Goal: Information Seeking & Learning: Learn about a topic

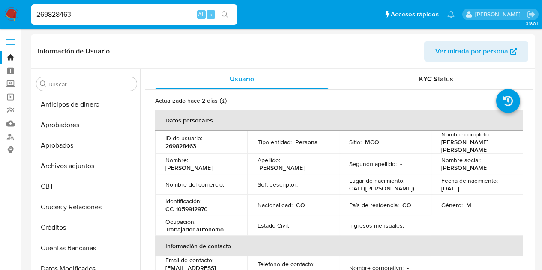
select select "10"
click at [182, 19] on input "269828463" at bounding box center [134, 14] width 206 height 11
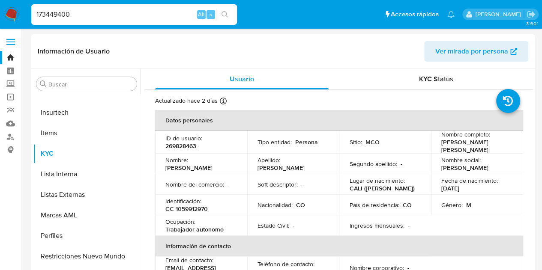
type input "173449400"
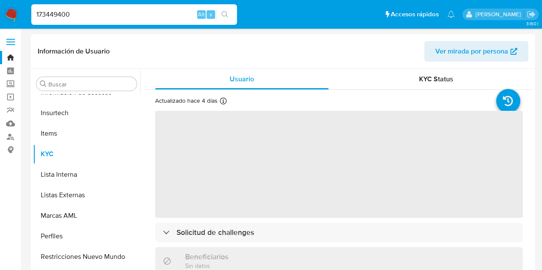
scroll to position [403, 0]
select select "10"
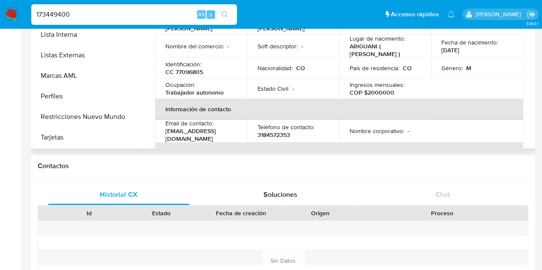
scroll to position [135, 0]
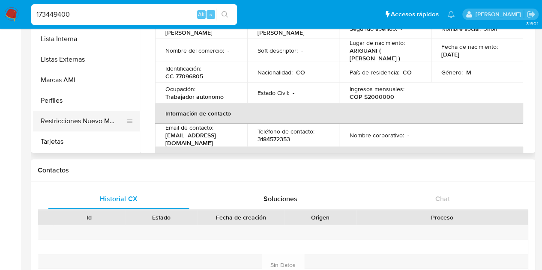
click at [99, 121] on button "Restricciones Nuevo Mundo" at bounding box center [83, 121] width 100 height 21
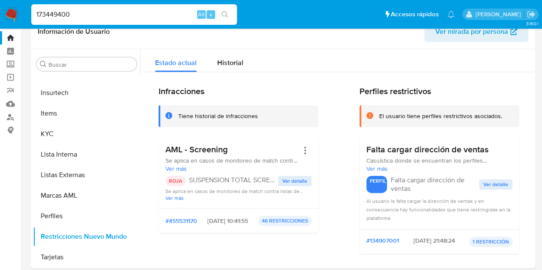
scroll to position [0, 0]
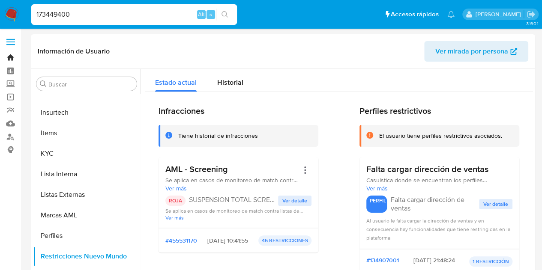
click at [12, 57] on link "Bandeja" at bounding box center [51, 57] width 102 height 13
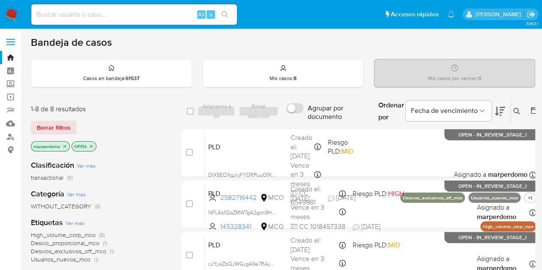
click at [515, 111] on icon at bounding box center [516, 111] width 7 height 7
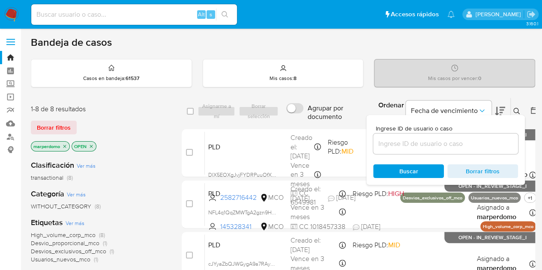
click at [432, 138] on input at bounding box center [445, 143] width 145 height 11
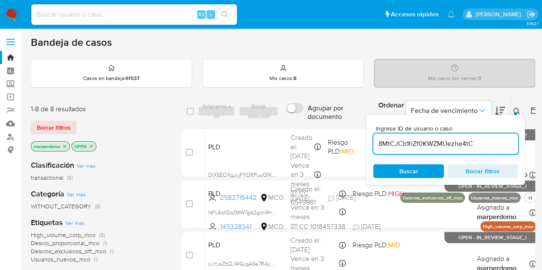
type input "8MtCJCb1hZf0KWZMUezhe4tC"
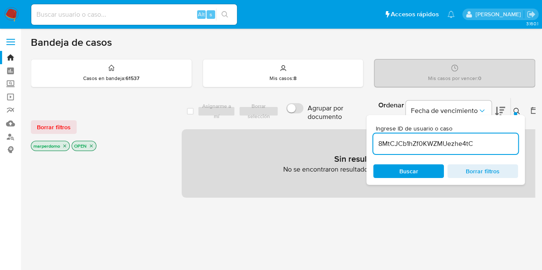
click at [407, 172] on span "Buscar" at bounding box center [408, 171] width 19 height 14
click at [488, 142] on input "8MtCJCb1hZf0KWZMUezhe4tC" at bounding box center [445, 143] width 145 height 11
click at [486, 145] on input "8MtCJCb1hZf0KWZMUezhe4tC" at bounding box center [445, 143] width 145 height 11
click at [422, 170] on span "Buscar" at bounding box center [408, 171] width 59 height 12
click at [92, 146] on icon "close-filter" at bounding box center [91, 145] width 5 height 5
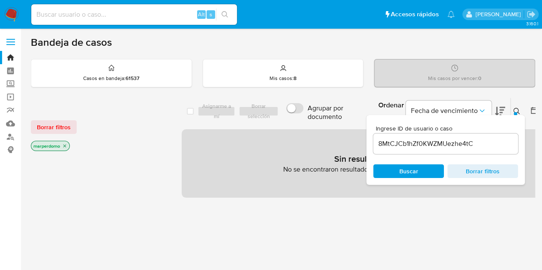
click at [65, 145] on icon "close-filter" at bounding box center [64, 146] width 3 height 3
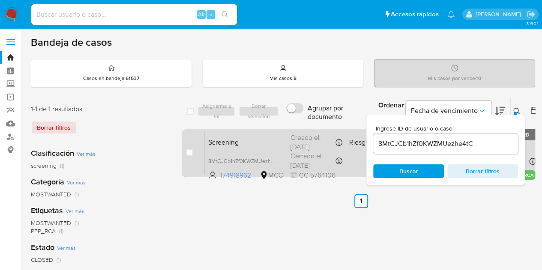
click at [270, 149] on div "Screening 8MtCJCb1hZf0KWZMUezhe4tC 174918962 MCO Riesgo PLD: LOW Creado el: [DA…" at bounding box center [370, 152] width 331 height 43
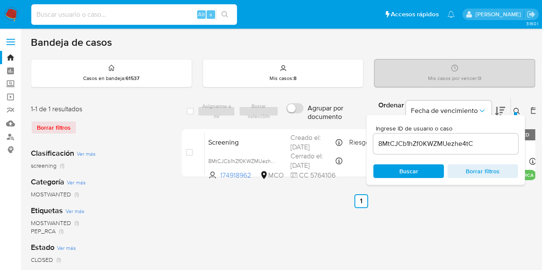
click at [168, 13] on input at bounding box center [134, 14] width 206 height 11
paste input "787257404"
type input "787257404"
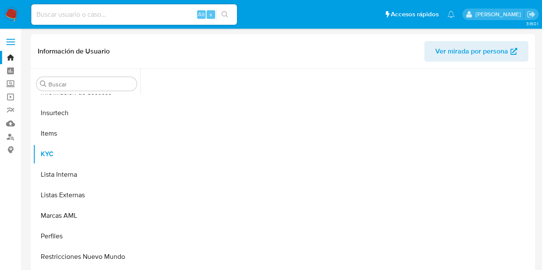
scroll to position [403, 0]
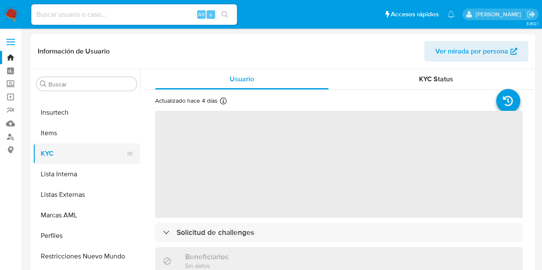
select select "10"
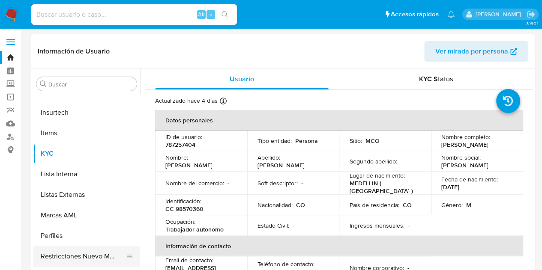
click at [107, 254] on button "Restricciones Nuevo Mundo" at bounding box center [83, 256] width 100 height 21
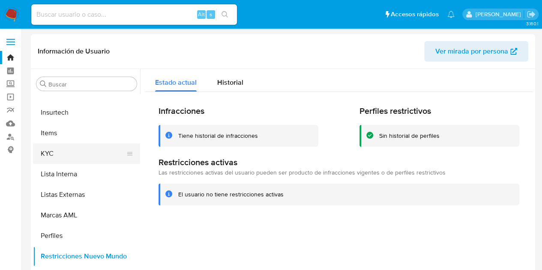
click at [79, 153] on button "KYC" at bounding box center [83, 153] width 100 height 21
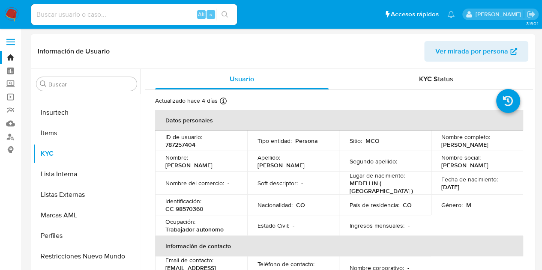
click at [181, 143] on p "787257404" at bounding box center [180, 145] width 30 height 8
click at [200, 209] on p "CC 98570360" at bounding box center [184, 209] width 38 height 8
copy p "98570360"
click at [459, 189] on p "05/05/1975" at bounding box center [450, 187] width 18 height 8
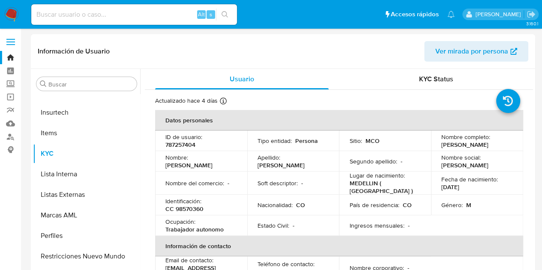
click at [459, 189] on p "05/05/1975" at bounding box center [450, 187] width 18 height 8
copy p "1975"
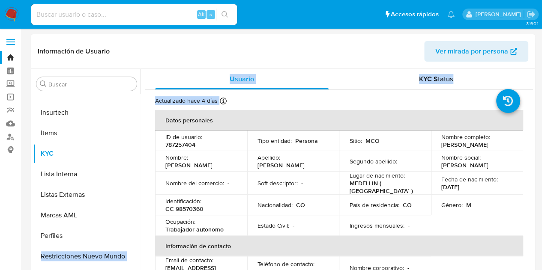
drag, startPoint x: 140, startPoint y: 244, endPoint x: 138, endPoint y: 232, distance: 13.1
click at [138, 232] on div "Buscar Anticipos de dinero Aprobadores Aprobados Archivos adjuntos CBT Cruces y…" at bounding box center [283, 178] width 500 height 219
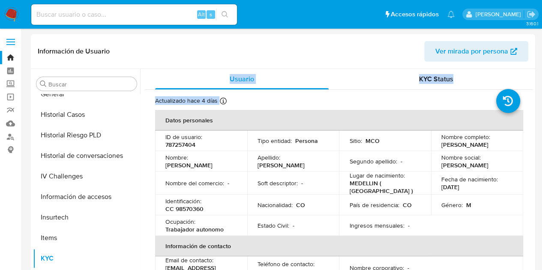
scroll to position [296, 0]
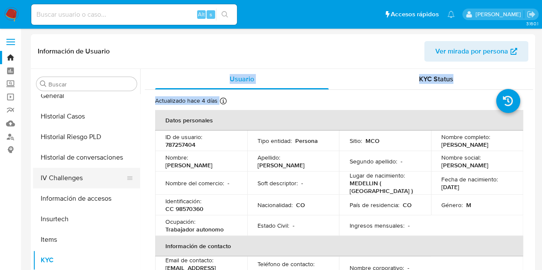
click at [91, 172] on button "IV Challenges" at bounding box center [83, 178] width 100 height 21
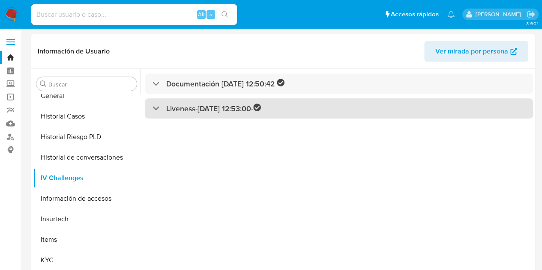
click at [163, 107] on div "Liveness - 19/02/2023 12:53:00 -" at bounding box center [206, 109] width 108 height 10
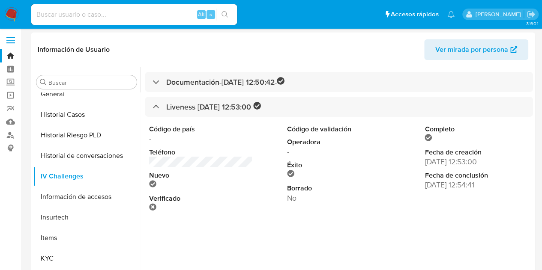
scroll to position [0, 0]
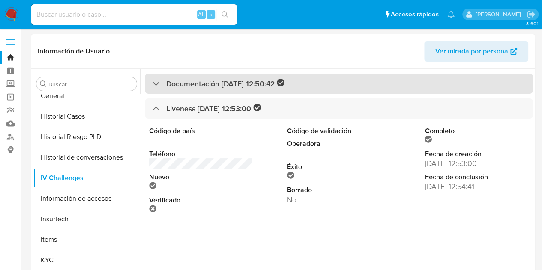
click at [170, 89] on div "Documentación - 19/02/2023 12:50:42 -" at bounding box center [339, 84] width 388 height 20
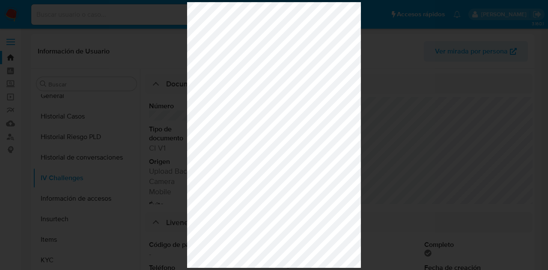
click at [452, 88] on div at bounding box center [274, 135] width 548 height 270
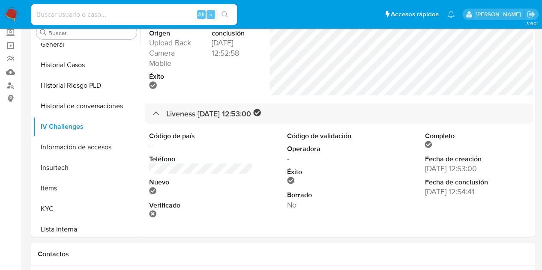
scroll to position [50, 0]
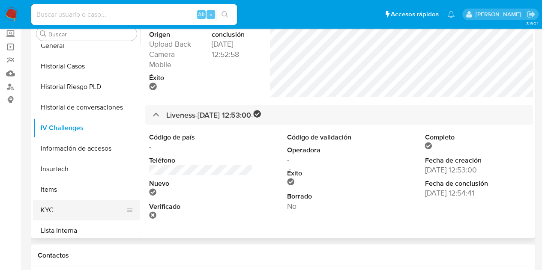
click at [62, 211] on button "KYC" at bounding box center [83, 210] width 100 height 21
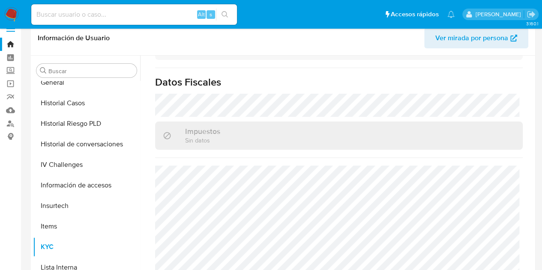
scroll to position [0, 0]
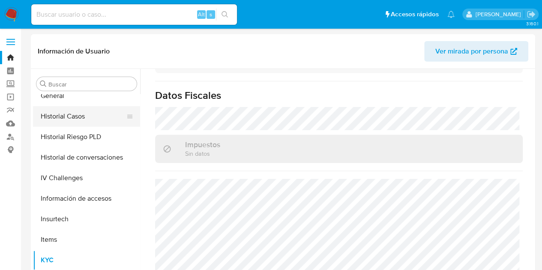
click at [73, 118] on button "Historial Casos" at bounding box center [83, 116] width 100 height 21
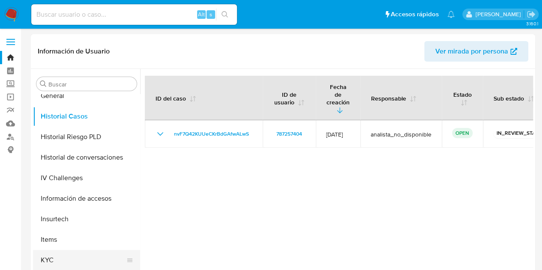
click at [52, 261] on button "KYC" at bounding box center [83, 260] width 100 height 21
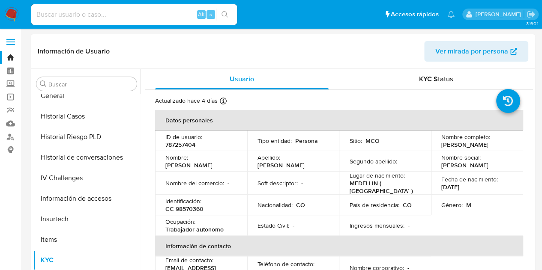
click at [193, 206] on p "CC 98570360" at bounding box center [184, 209] width 38 height 8
copy p "98570360"
click at [488, 149] on p "Diego Alexander Florez" at bounding box center [464, 145] width 47 height 8
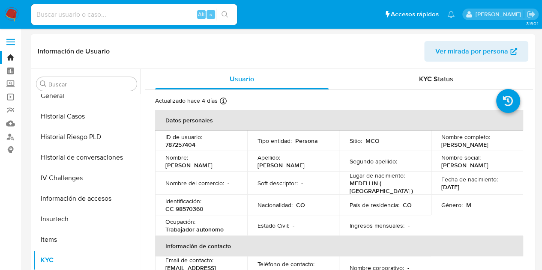
copy p "Florez"
click at [94, 123] on button "Historial Casos" at bounding box center [83, 116] width 100 height 21
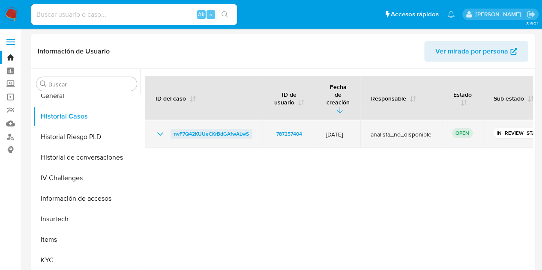
click at [234, 129] on span "nvF7Q42KUUeCKrBdGAfwALwS" at bounding box center [211, 134] width 75 height 10
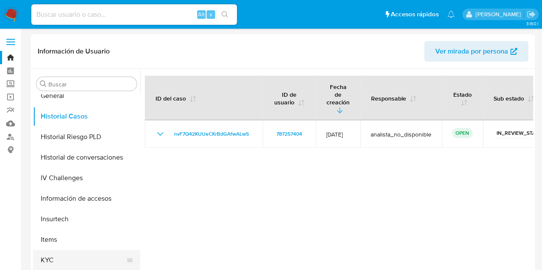
click at [77, 256] on button "KYC" at bounding box center [83, 260] width 100 height 21
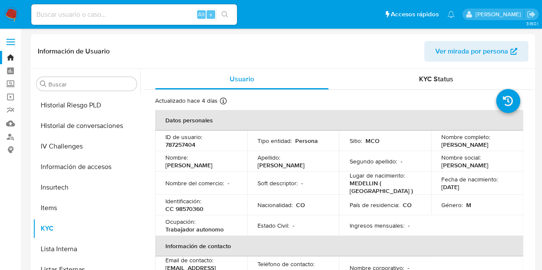
scroll to position [322, 0]
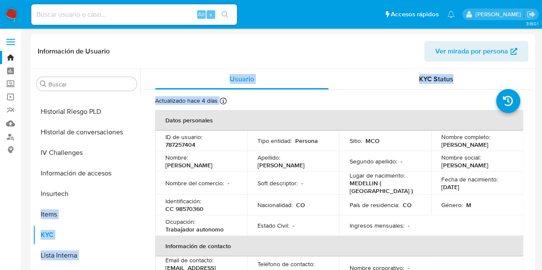
drag, startPoint x: 140, startPoint y: 208, endPoint x: 137, endPoint y: 192, distance: 15.7
click at [137, 192] on div "Buscar Anticipos de dinero Aprobadores Aprobados Archivos adjuntos CBT Cruces y…" at bounding box center [283, 178] width 500 height 219
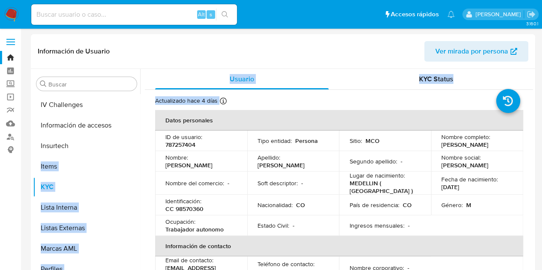
scroll to position [403, 0]
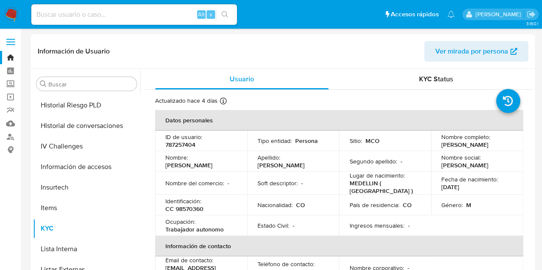
scroll to position [302, 0]
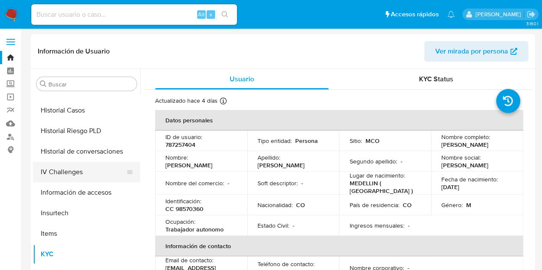
click at [93, 174] on button "IV Challenges" at bounding box center [83, 172] width 100 height 21
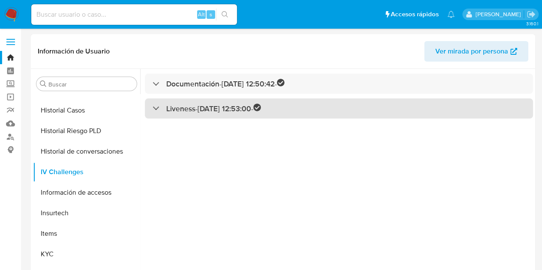
click at [202, 118] on div "Liveness - 19/02/2023 12:53:00 -" at bounding box center [339, 108] width 388 height 20
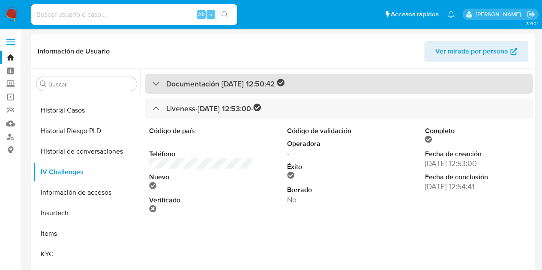
click at [223, 80] on h3 "Documentación - 19/02/2023 12:50:42 -" at bounding box center [225, 84] width 118 height 10
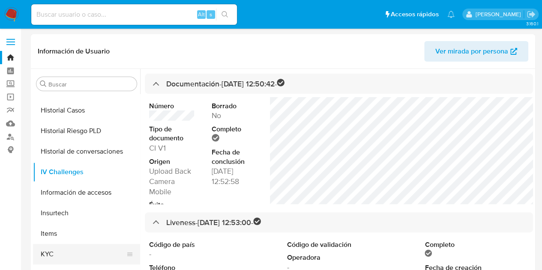
click at [61, 263] on button "KYC" at bounding box center [83, 254] width 100 height 21
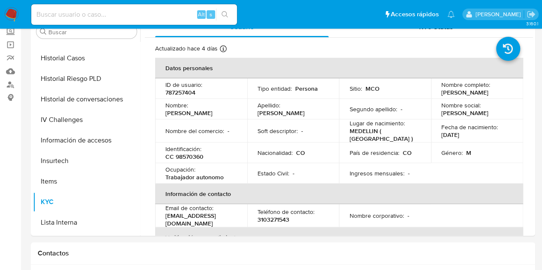
scroll to position [51, 0]
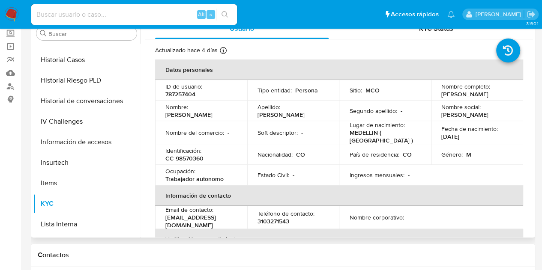
drag, startPoint x: 527, startPoint y: 79, endPoint x: 529, endPoint y: 86, distance: 7.0
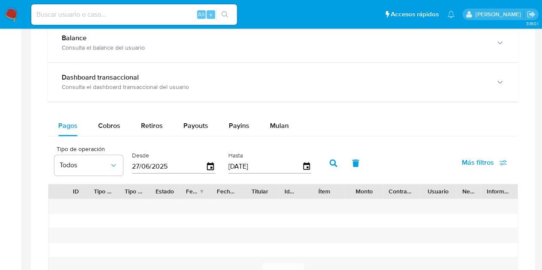
scroll to position [474, 0]
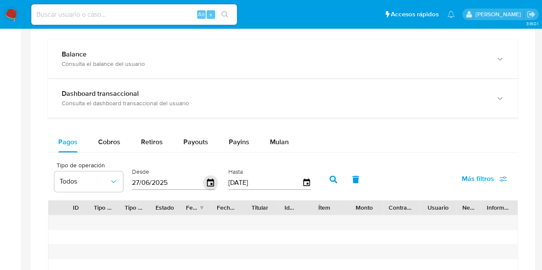
click at [209, 181] on icon "button" at bounding box center [210, 183] width 15 height 15
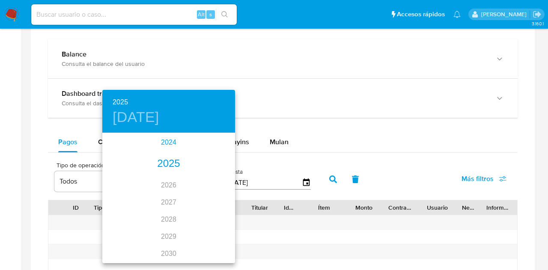
click at [164, 143] on div "2024" at bounding box center [168, 142] width 133 height 17
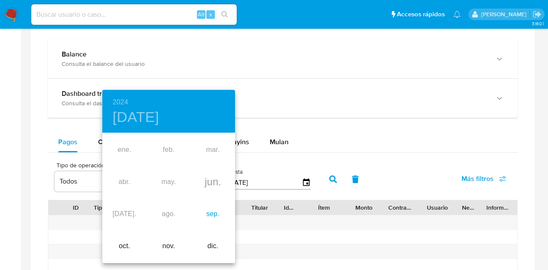
click at [209, 209] on div "sep." at bounding box center [213, 214] width 44 height 32
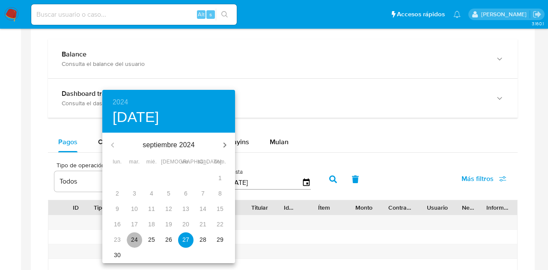
click at [131, 241] on p "24" at bounding box center [134, 239] width 7 height 9
type input "[DATE]"
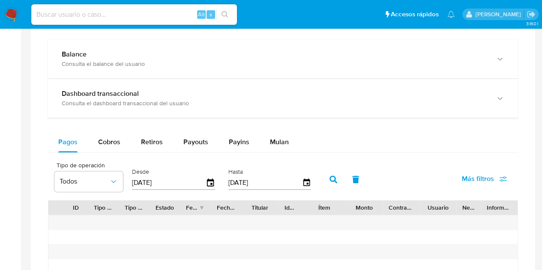
click at [330, 179] on icon "button" at bounding box center [333, 180] width 8 height 8
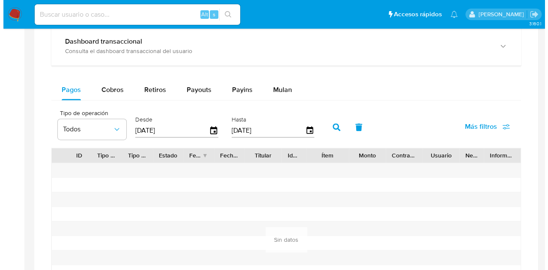
scroll to position [522, 0]
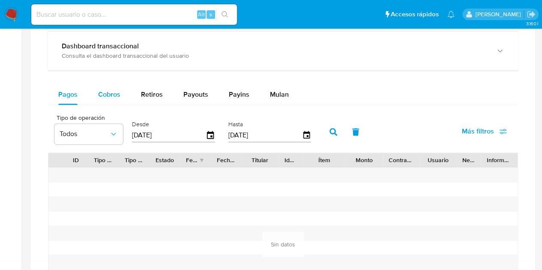
click at [112, 101] on div "Cobros" at bounding box center [109, 94] width 22 height 21
select select "10"
click at [208, 139] on div "27/06/2025" at bounding box center [173, 135] width 83 height 14
click at [208, 136] on icon "button" at bounding box center [210, 135] width 15 height 15
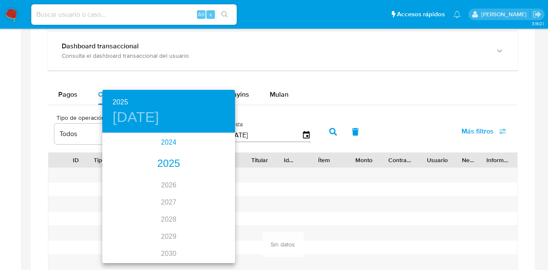
click at [169, 143] on div "2024" at bounding box center [168, 142] width 133 height 17
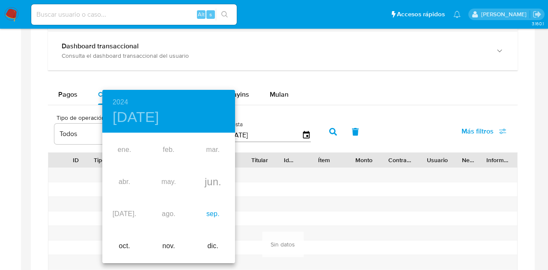
click at [209, 217] on div "sep." at bounding box center [213, 214] width 44 height 32
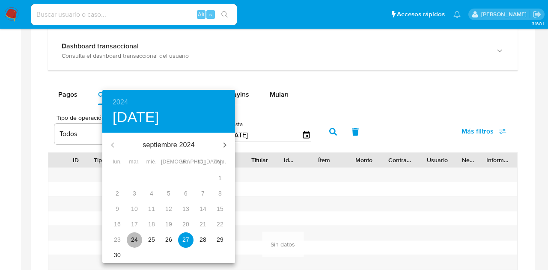
click at [138, 235] on button "24" at bounding box center [134, 239] width 15 height 15
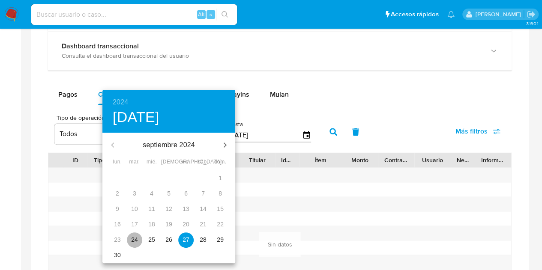
type input "[DATE]"
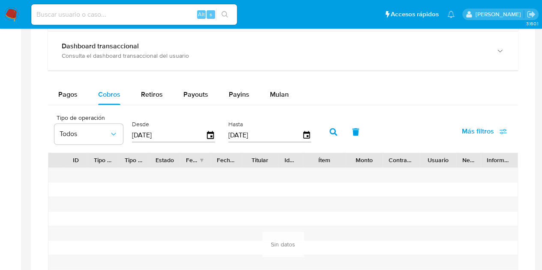
click at [330, 130] on icon "button" at bounding box center [333, 132] width 8 height 8
click at [154, 90] on span "Retiros" at bounding box center [152, 94] width 22 height 10
select select "10"
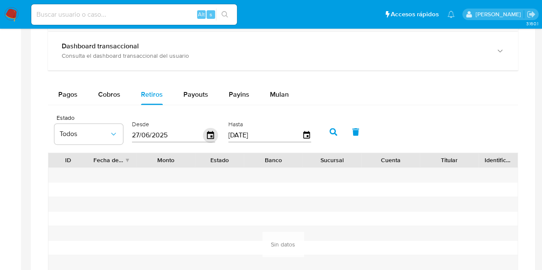
click at [210, 137] on icon "button" at bounding box center [210, 135] width 15 height 15
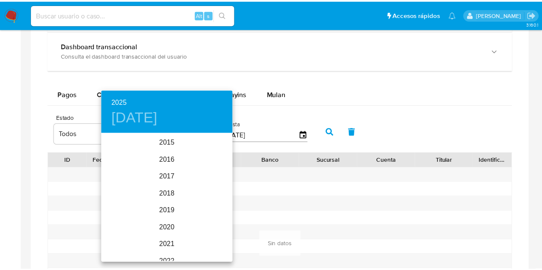
scroll to position [120, 0]
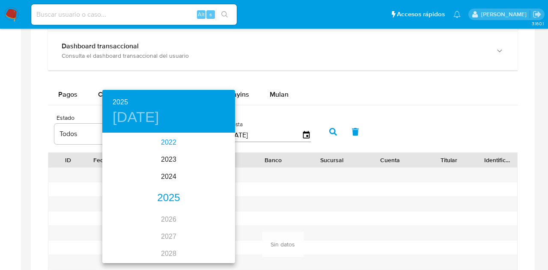
click at [170, 139] on div "2022" at bounding box center [168, 142] width 133 height 17
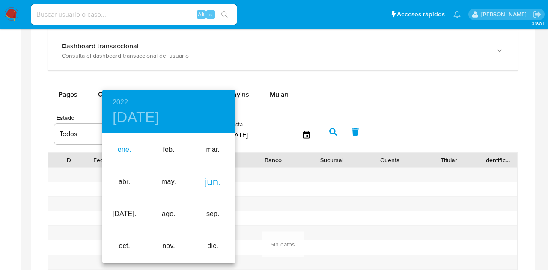
click at [115, 144] on div "ene." at bounding box center [124, 150] width 44 height 32
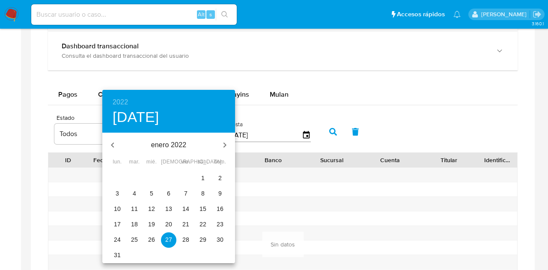
click at [208, 179] on span "1" at bounding box center [202, 178] width 15 height 9
type input "[DATE]"
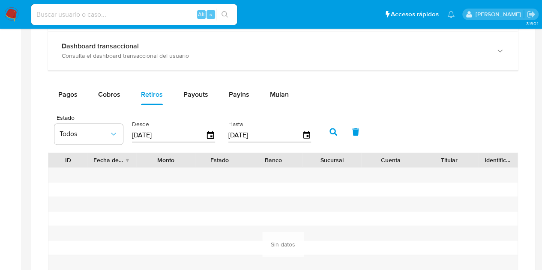
click at [335, 134] on icon "button" at bounding box center [333, 132] width 8 height 8
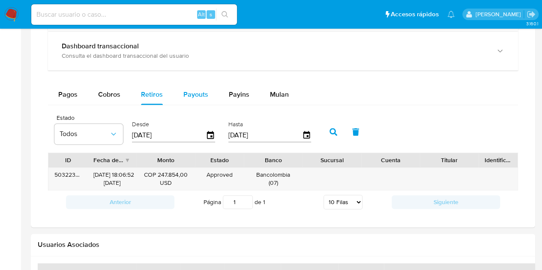
click at [191, 89] on span "Payouts" at bounding box center [195, 94] width 25 height 10
select select "10"
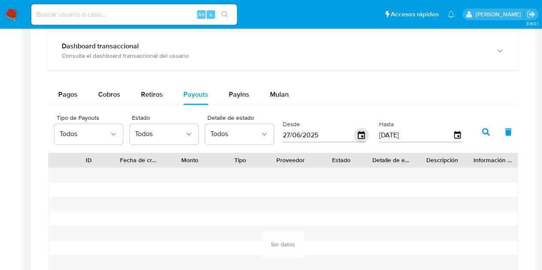
click at [364, 133] on icon "button" at bounding box center [361, 135] width 15 height 15
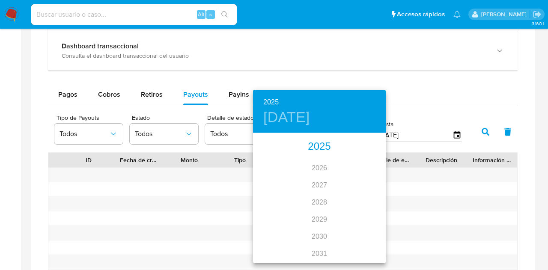
click at [314, 149] on div "2025" at bounding box center [319, 146] width 133 height 17
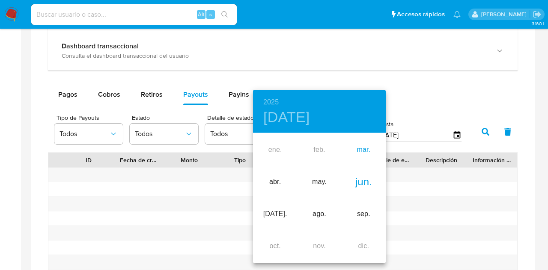
click at [365, 147] on div "mar." at bounding box center [364, 150] width 44 height 32
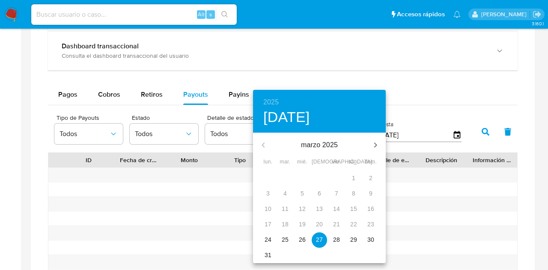
click at [266, 238] on p "24" at bounding box center [268, 239] width 7 height 9
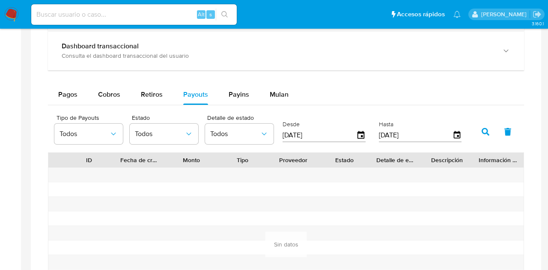
type input "24/03/2025"
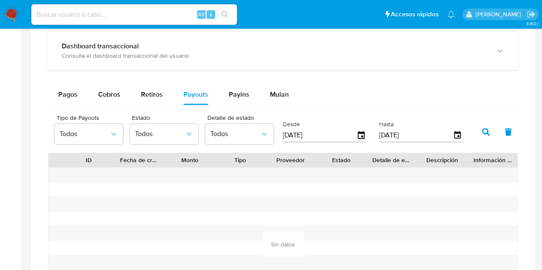
click at [483, 129] on icon "button" at bounding box center [486, 132] width 8 height 8
click at [236, 84] on div "Payins" at bounding box center [239, 94] width 21 height 21
select select "10"
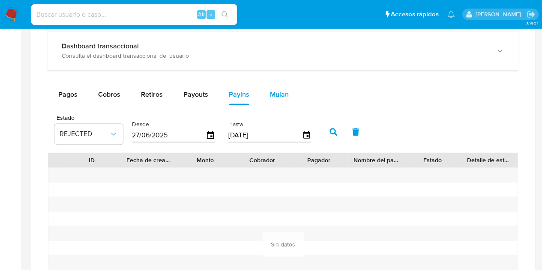
click at [280, 93] on span "Mulan" at bounding box center [279, 94] width 19 height 10
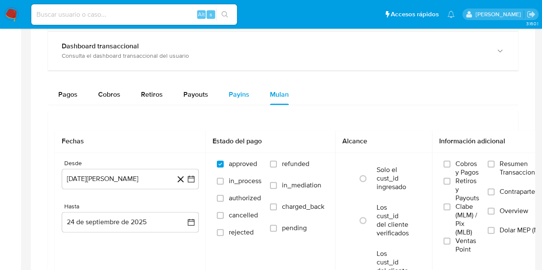
click at [242, 93] on span "Payins" at bounding box center [239, 94] width 21 height 10
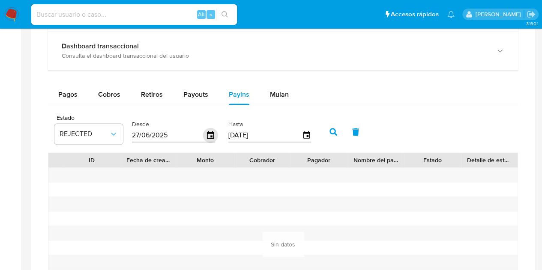
click at [209, 133] on icon "button" at bounding box center [210, 135] width 15 height 15
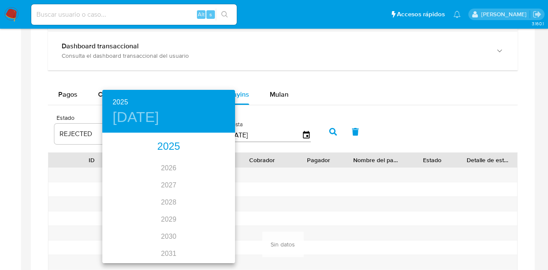
click at [174, 148] on div "2025" at bounding box center [168, 146] width 133 height 17
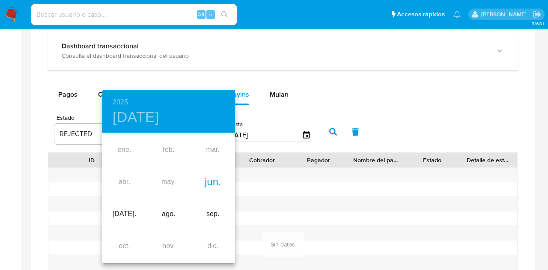
click at [215, 185] on div "jun." at bounding box center [213, 182] width 44 height 32
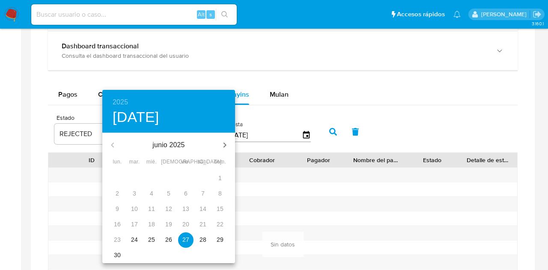
click at [135, 238] on p "24" at bounding box center [134, 239] width 7 height 9
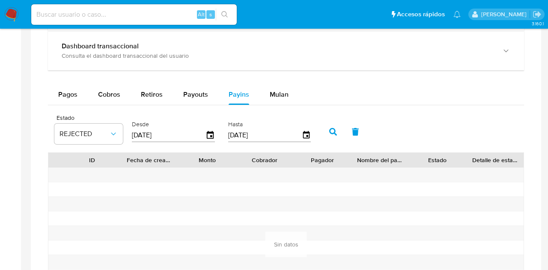
type input "24/06/2025"
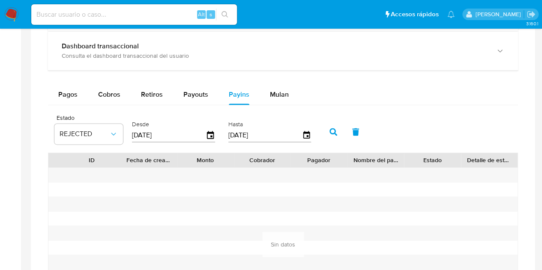
click at [333, 135] on button "button" at bounding box center [333, 132] width 22 height 21
click at [192, 87] on div "Payouts" at bounding box center [195, 94] width 25 height 21
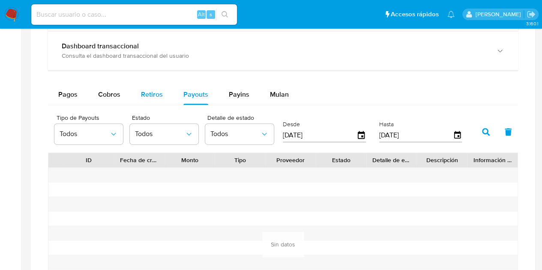
click at [164, 90] on button "Retiros" at bounding box center [152, 94] width 42 height 21
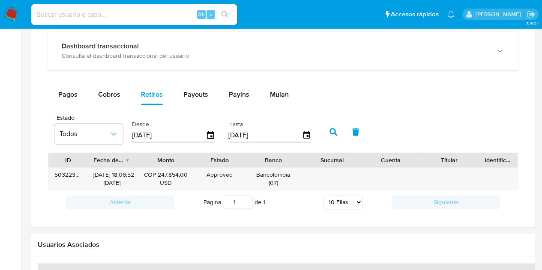
click at [294, 241] on h2 "Usuarios Asociados" at bounding box center [283, 245] width 490 height 9
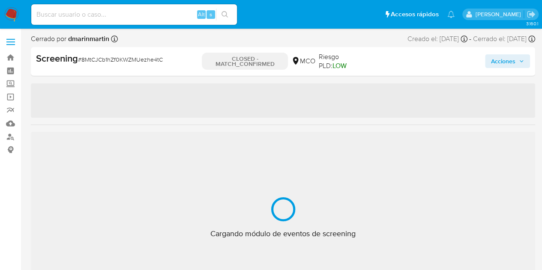
scroll to position [402, 0]
select select "10"
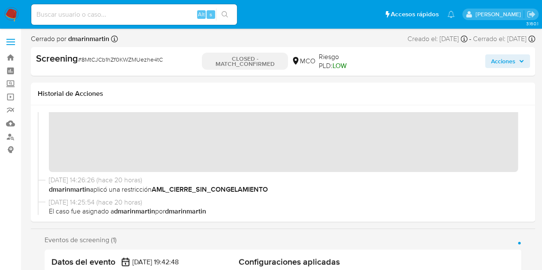
scroll to position [0, 0]
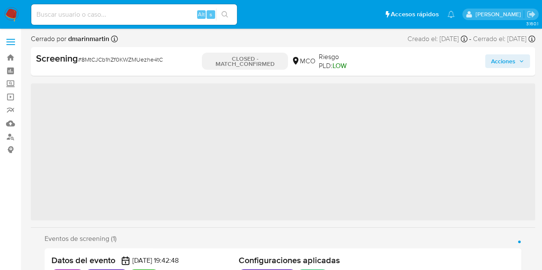
scroll to position [402, 0]
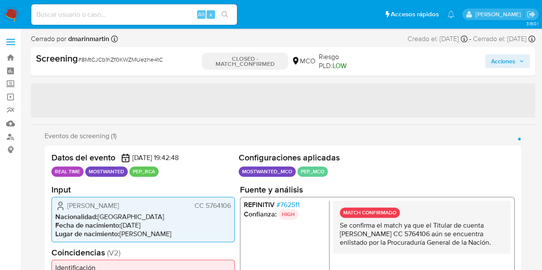
select select "10"
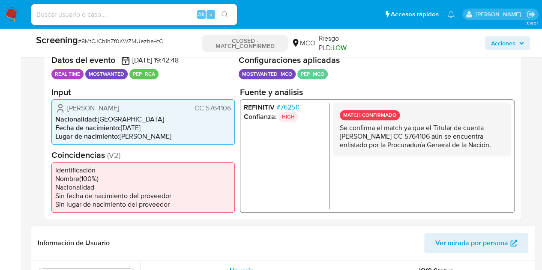
scroll to position [172, 0]
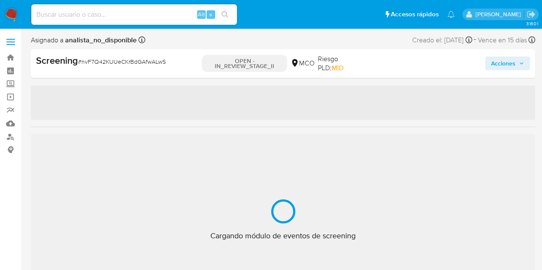
scroll to position [403, 0]
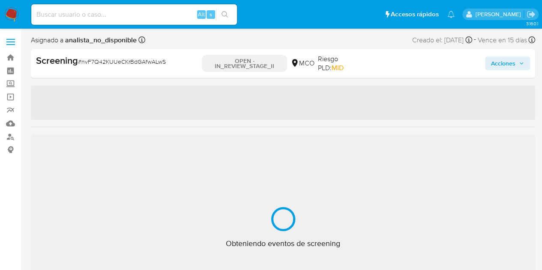
select select "10"
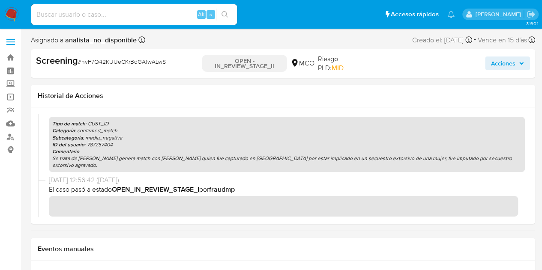
scroll to position [368, 0]
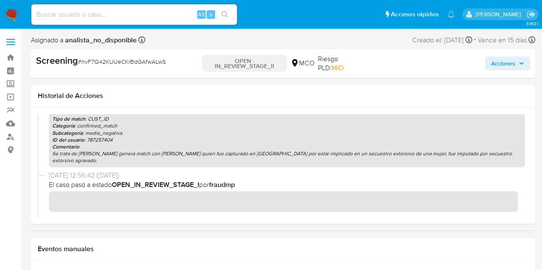
click at [233, 189] on b "fraudmp" at bounding box center [222, 185] width 26 height 10
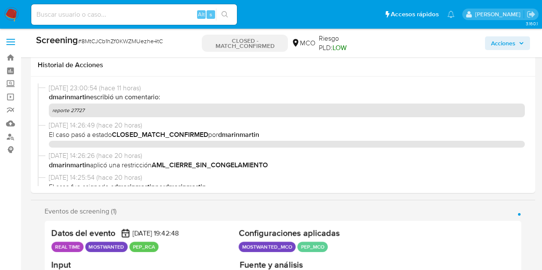
select select "10"
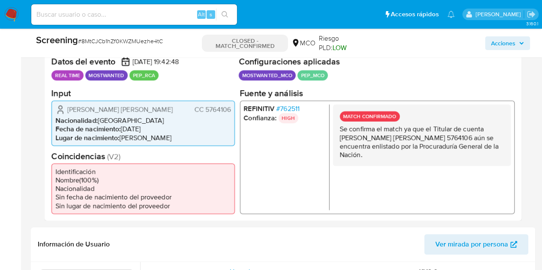
scroll to position [402, 0]
click at [171, 10] on input at bounding box center [134, 14] width 206 height 11
paste input "55399351"
type input "55399351"
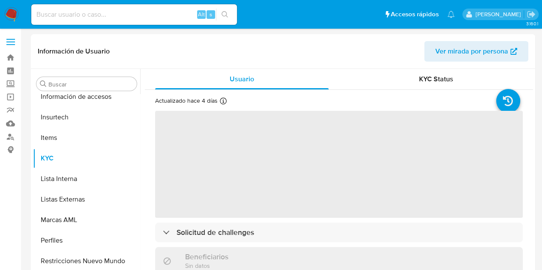
scroll to position [403, 0]
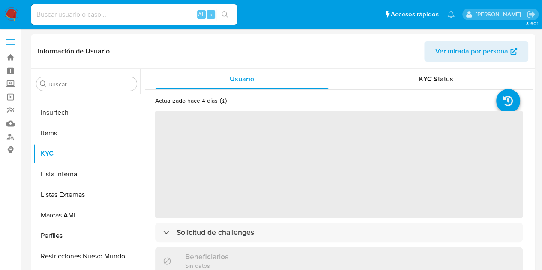
select select "10"
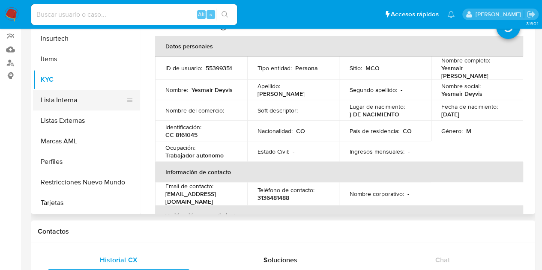
scroll to position [73, 0]
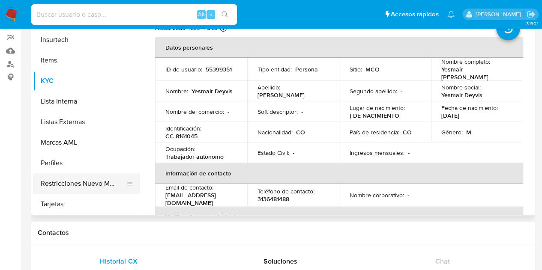
click at [99, 180] on button "Restricciones Nuevo Mundo" at bounding box center [83, 183] width 100 height 21
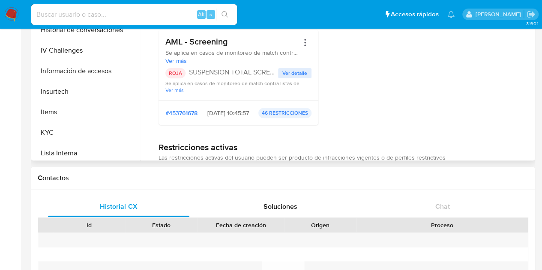
scroll to position [289, 0]
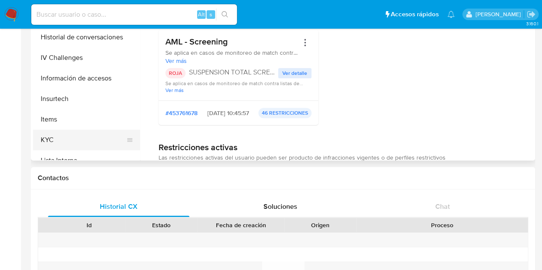
click at [88, 136] on button "KYC" at bounding box center [83, 140] width 100 height 21
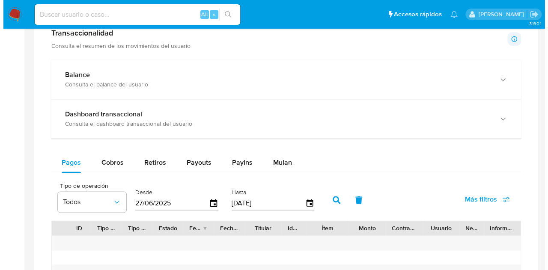
scroll to position [548, 0]
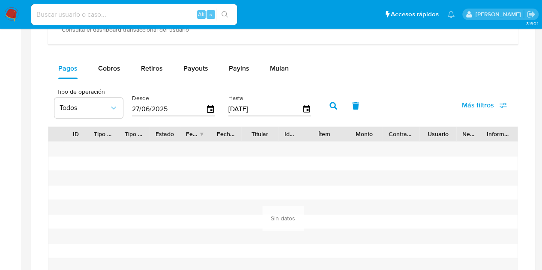
click at [215, 112] on div "Desde [DATE]" at bounding box center [174, 105] width 89 height 34
click at [205, 104] on icon "button" at bounding box center [210, 109] width 15 height 15
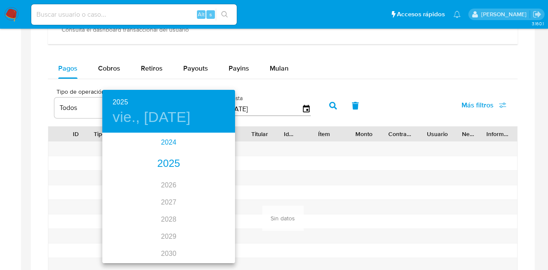
click at [160, 137] on div "2024" at bounding box center [168, 142] width 133 height 17
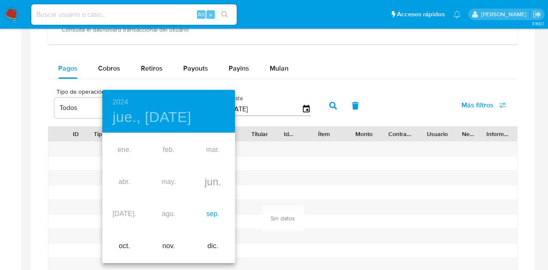
click at [214, 215] on div "sep." at bounding box center [213, 214] width 44 height 32
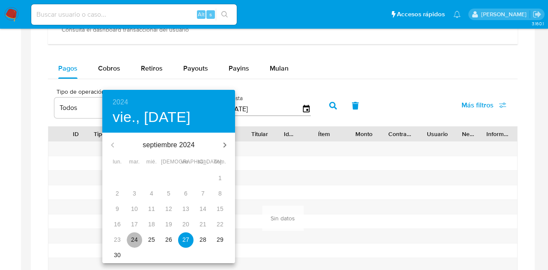
click at [133, 240] on p "24" at bounding box center [134, 239] width 7 height 9
type input "[DATE]"
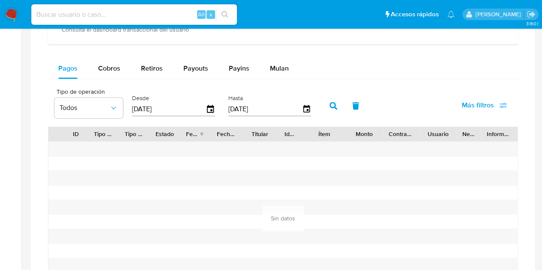
click at [334, 102] on icon "button" at bounding box center [333, 106] width 8 height 8
click at [101, 58] on div "Cobros" at bounding box center [109, 68] width 22 height 21
select select "10"
click at [215, 106] on icon "button" at bounding box center [210, 109] width 15 height 15
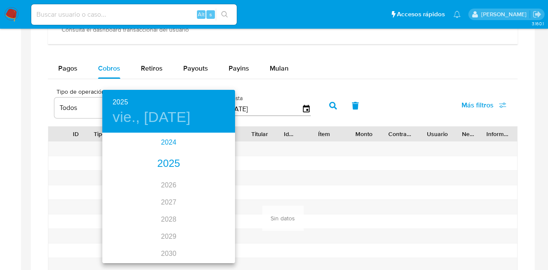
click at [174, 141] on div "2024" at bounding box center [168, 142] width 133 height 17
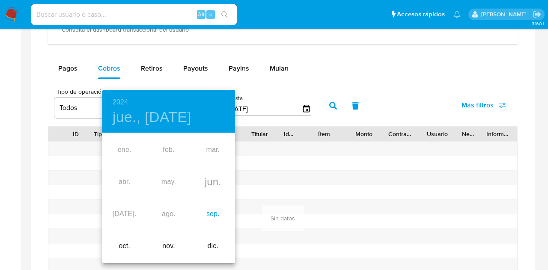
click at [214, 221] on div "sep." at bounding box center [213, 214] width 44 height 32
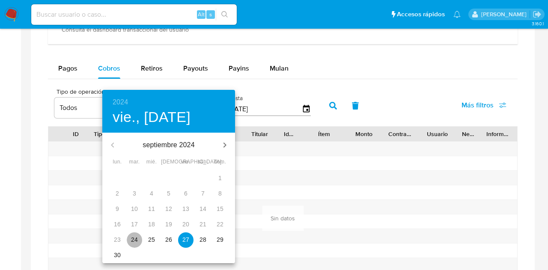
click at [131, 242] on p "24" at bounding box center [134, 239] width 7 height 9
type input "[DATE]"
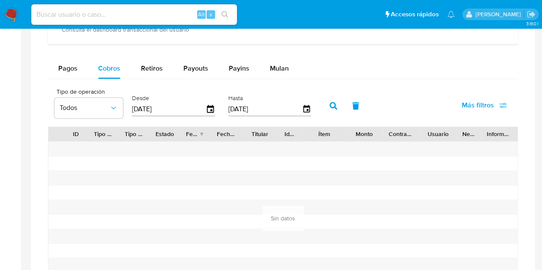
click at [333, 107] on icon "button" at bounding box center [333, 106] width 8 height 8
click at [154, 65] on span "Retiros" at bounding box center [152, 68] width 22 height 10
select select "10"
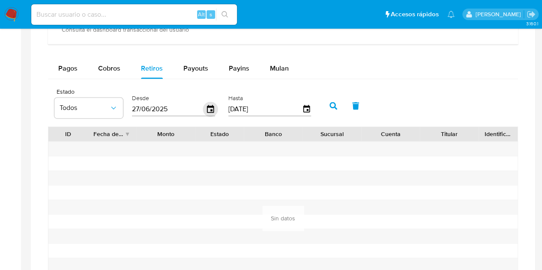
click at [212, 105] on icon "button" at bounding box center [210, 109] width 7 height 8
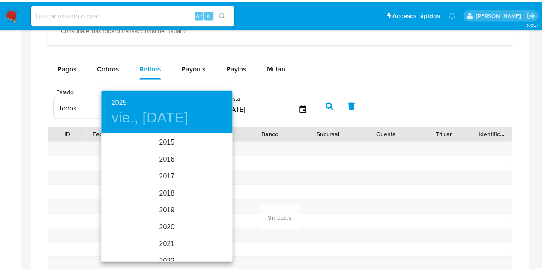
scroll to position [120, 0]
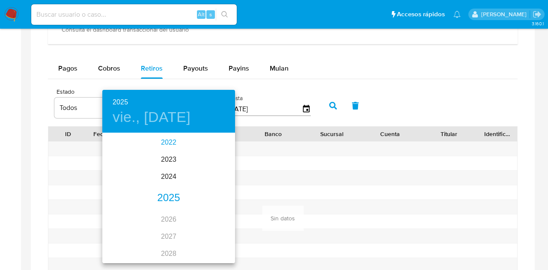
click at [174, 142] on div "2022" at bounding box center [168, 142] width 133 height 17
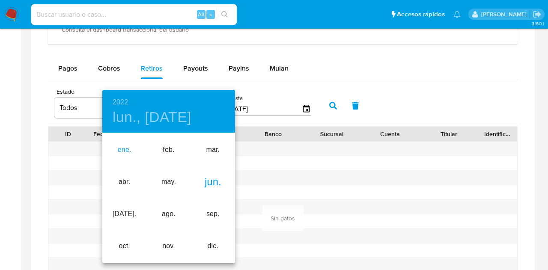
click at [131, 149] on div "ene." at bounding box center [124, 150] width 44 height 32
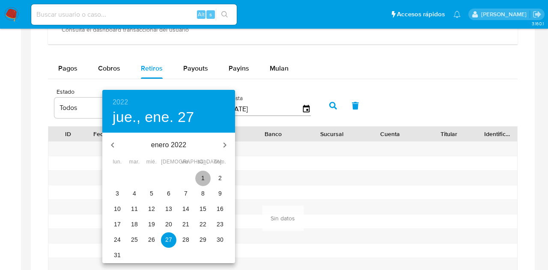
click at [202, 176] on p "1" at bounding box center [202, 178] width 3 height 9
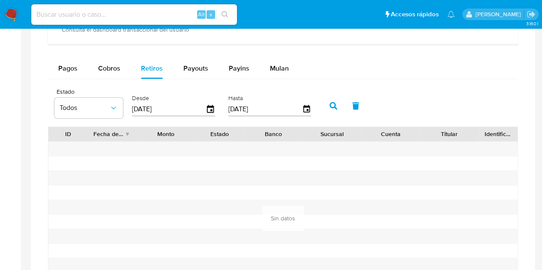
click at [342, 105] on button "button" at bounding box center [333, 105] width 22 height 21
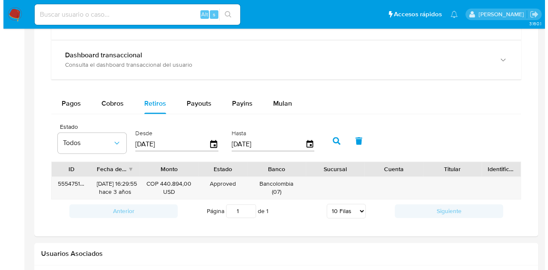
scroll to position [517, 0]
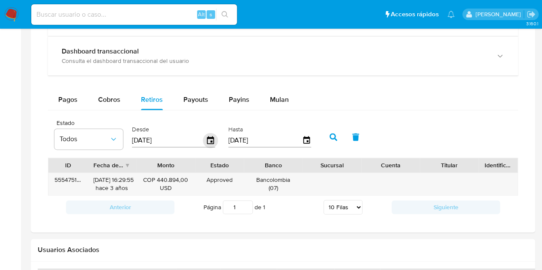
click at [212, 138] on icon "button" at bounding box center [210, 140] width 15 height 15
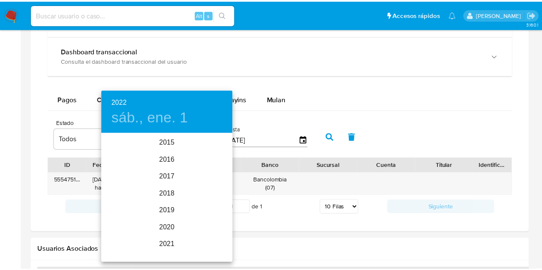
scroll to position [69, 0]
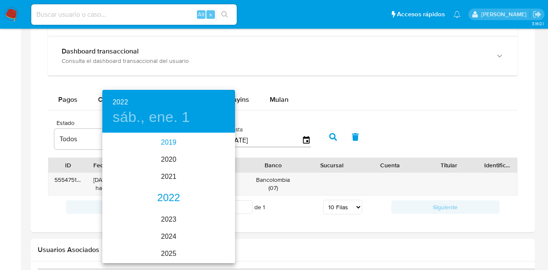
click at [170, 139] on div "2019" at bounding box center [168, 142] width 133 height 17
type input "[DATE]"
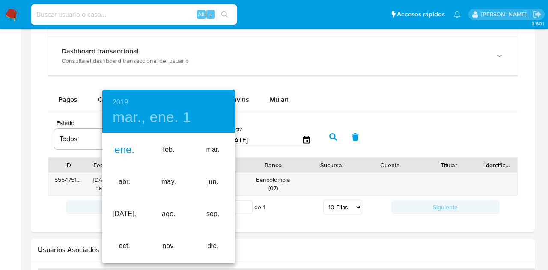
click at [124, 145] on div "ene." at bounding box center [124, 150] width 44 height 32
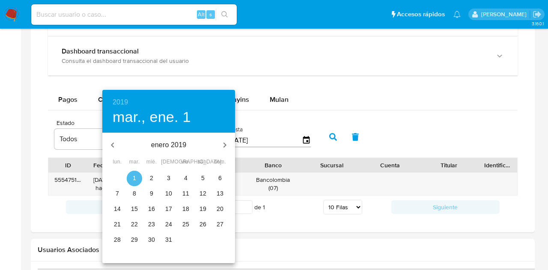
click at [137, 174] on span "1" at bounding box center [134, 178] width 15 height 9
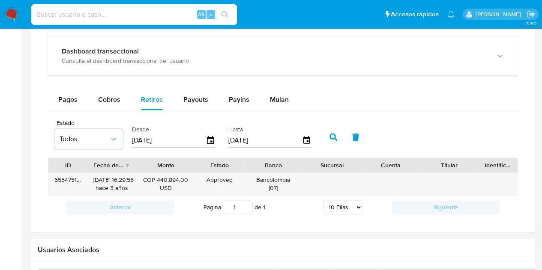
click at [334, 130] on button "button" at bounding box center [333, 137] width 22 height 21
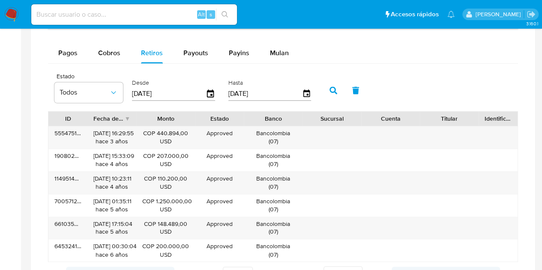
scroll to position [566, 0]
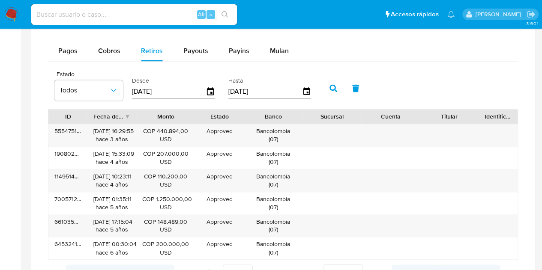
click at [151, 16] on input at bounding box center [134, 14] width 206 height 11
paste input "55399351"
type input "55399351"
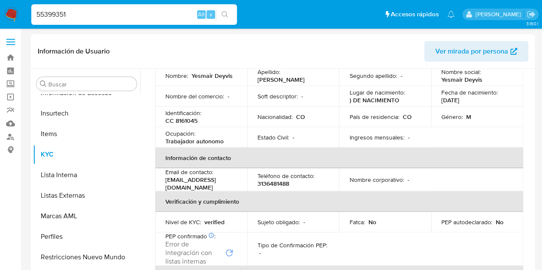
scroll to position [403, 0]
click at [98, 249] on button "Restricciones Nuevo Mundo" at bounding box center [83, 256] width 100 height 21
